Goal: Information Seeking & Learning: Find specific fact

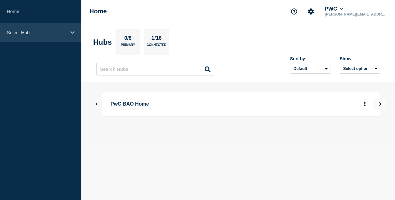
click at [36, 32] on p "Select Hub" at bounding box center [37, 32] width 60 height 5
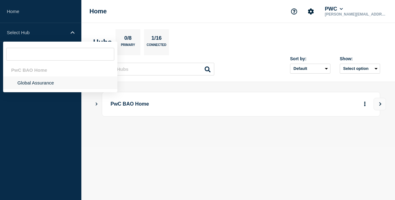
click at [43, 83] on li "Global Assurance" at bounding box center [60, 82] width 114 height 13
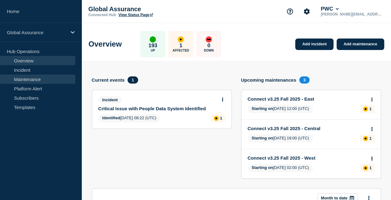
click at [34, 79] on link "Maintenance" at bounding box center [37, 79] width 75 height 9
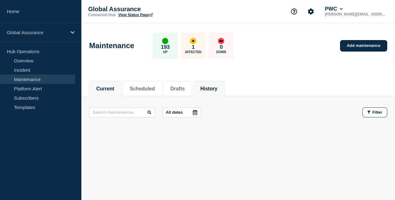
click at [214, 86] on button "History" at bounding box center [208, 89] width 17 height 6
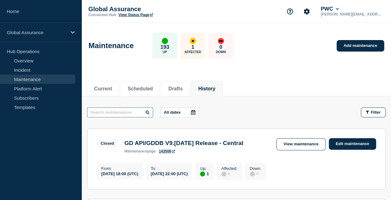
click at [115, 111] on input "text" at bounding box center [120, 113] width 66 height 10
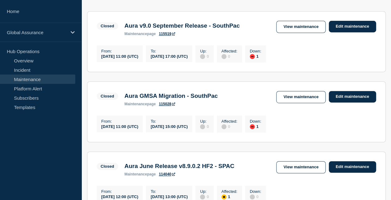
scroll to position [62, 0]
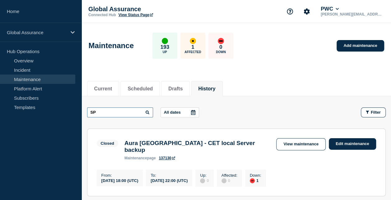
click at [108, 110] on input "SP" at bounding box center [120, 113] width 66 height 10
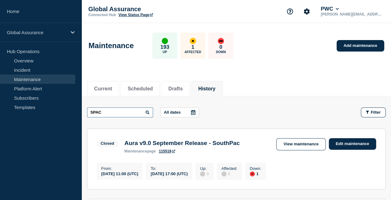
scroll to position [31, 0]
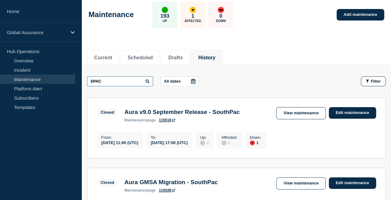
drag, startPoint x: 106, startPoint y: 78, endPoint x: 64, endPoint y: 80, distance: 41.4
type input "south"
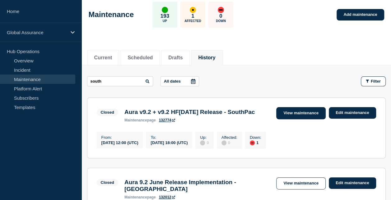
click at [301, 114] on link "View maintenance" at bounding box center [300, 113] width 49 height 12
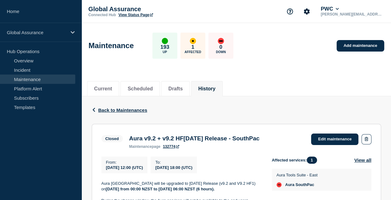
scroll to position [93, 0]
